Goal: Task Accomplishment & Management: Use online tool/utility

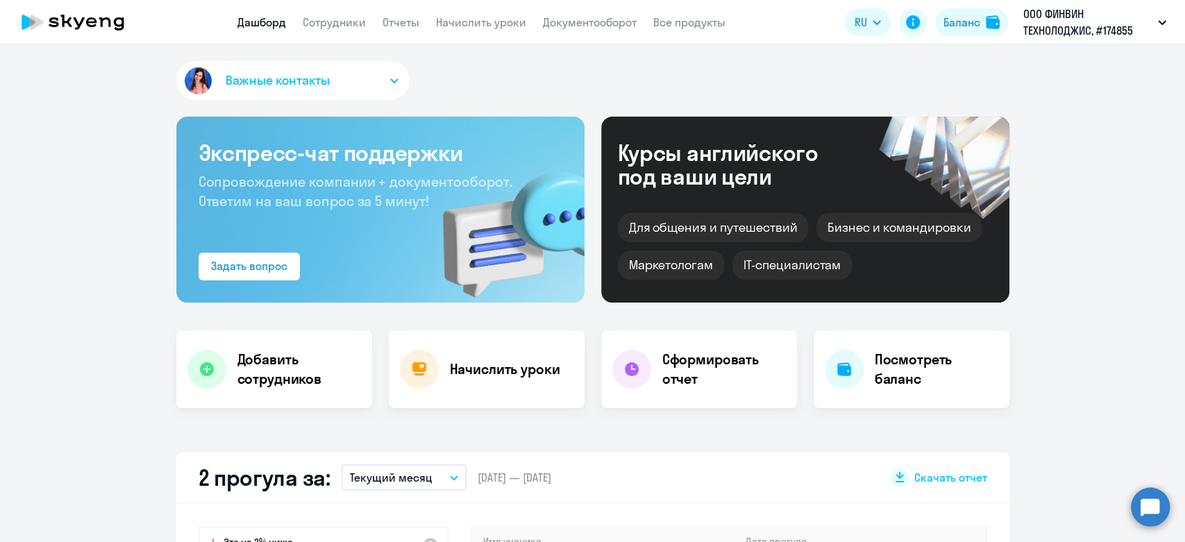
select select "30"
click at [400, 25] on link "Отчеты" at bounding box center [401, 22] width 37 height 14
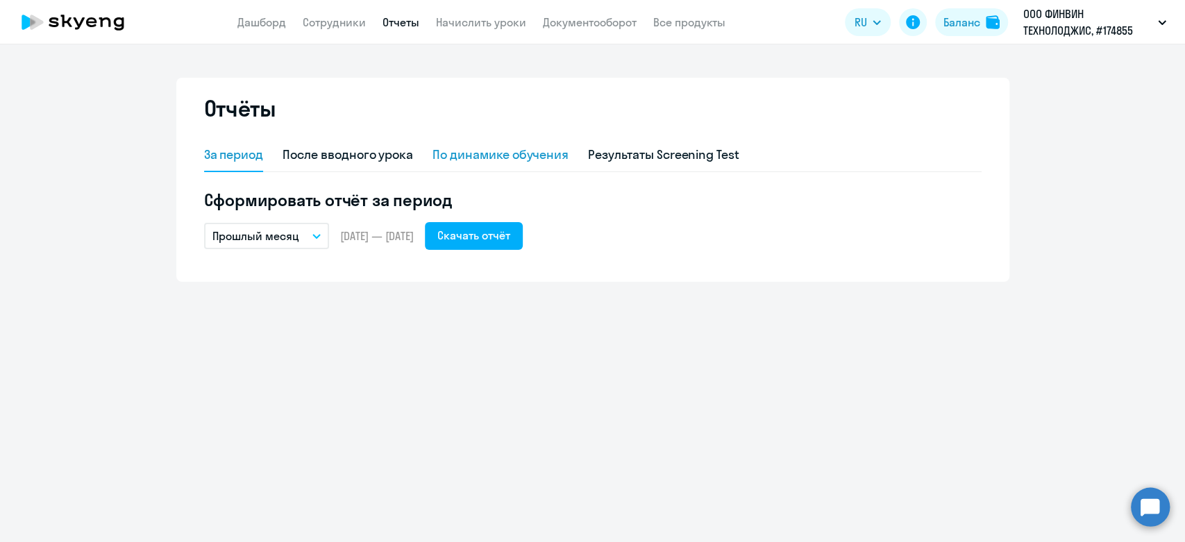
click at [479, 159] on div "По динамике обучения" at bounding box center [501, 155] width 136 height 18
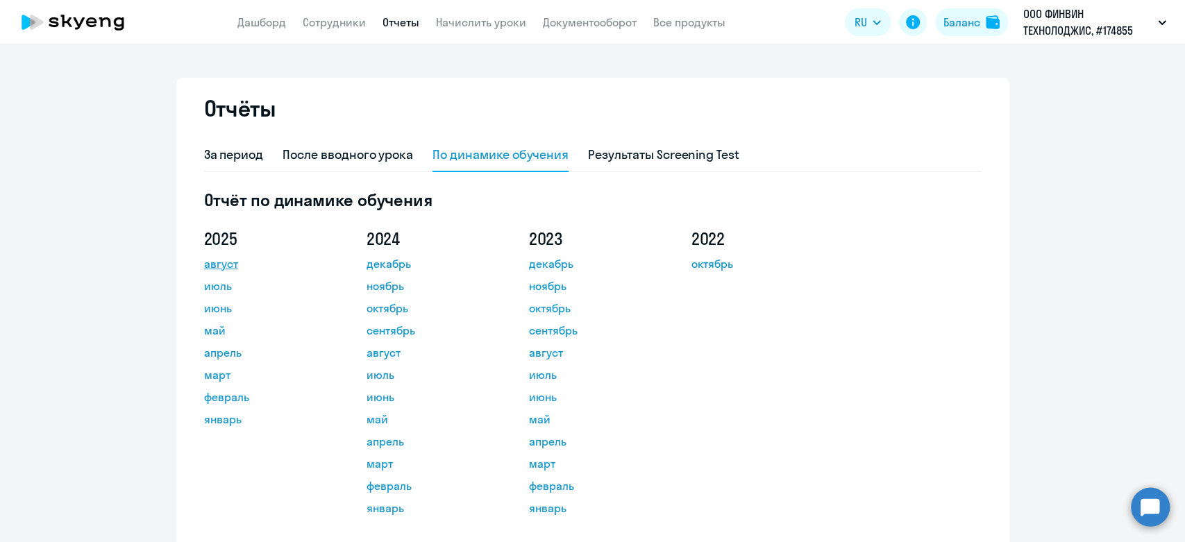
click at [217, 270] on link "август" at bounding box center [266, 263] width 125 height 17
